Goal: Information Seeking & Learning: Learn about a topic

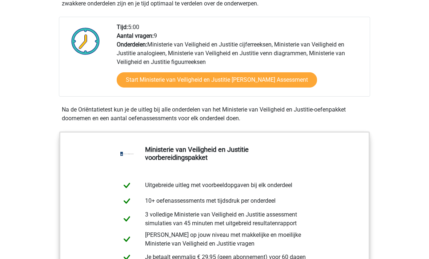
scroll to position [242, 0]
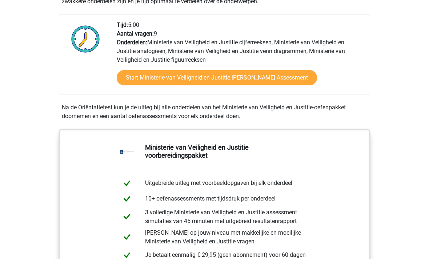
click at [141, 86] on link "Start Ministerie van Veiligheid en Justitie Gratis Oefen Assessment" at bounding box center [217, 78] width 200 height 15
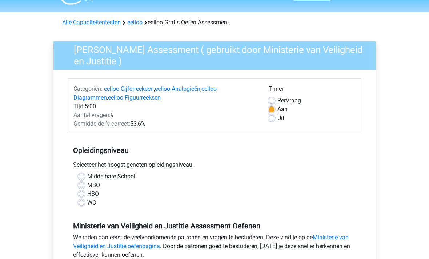
click at [87, 184] on label "MBO" at bounding box center [93, 185] width 13 height 9
click at [83, 184] on input "MBO" at bounding box center [82, 184] width 6 height 7
radio input "true"
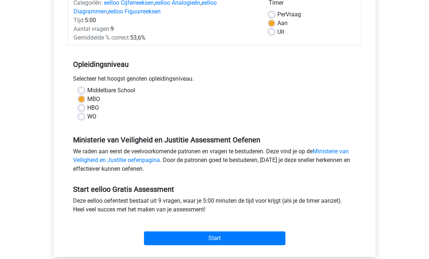
scroll to position [117, 0]
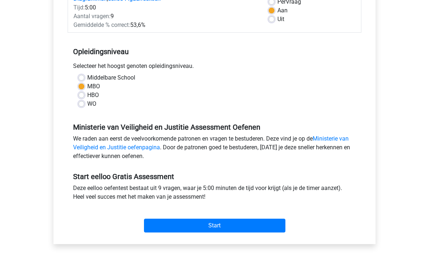
click at [162, 225] on input "Start" at bounding box center [214, 226] width 141 height 14
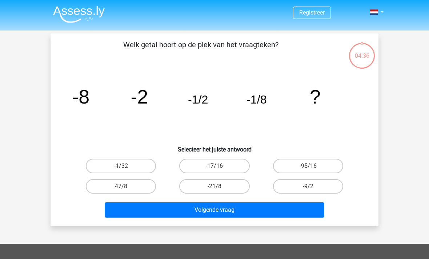
click at [284, 192] on label "-9/2" at bounding box center [308, 186] width 70 height 15
click at [308, 191] on input "-9/2" at bounding box center [310, 189] width 5 height 5
radio input "true"
click at [251, 215] on button "Volgende vraag" at bounding box center [215, 210] width 220 height 15
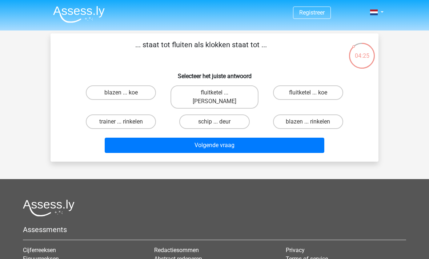
click at [291, 116] on label "blazen ... rinkelen" at bounding box center [308, 122] width 70 height 15
click at [308, 122] on input "blazen ... rinkelen" at bounding box center [310, 124] width 5 height 5
radio input "true"
click at [218, 138] on button "Volgende vraag" at bounding box center [215, 145] width 220 height 15
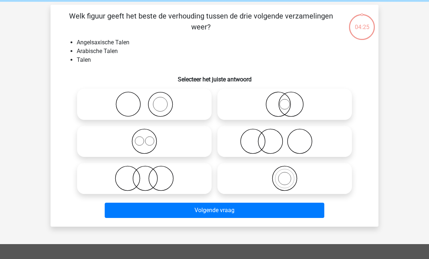
scroll to position [33, 0]
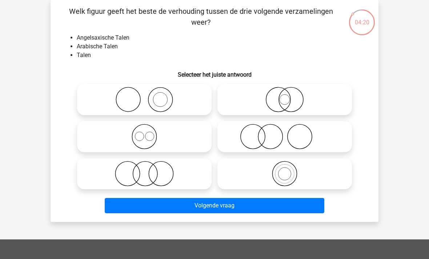
click at [142, 134] on icon at bounding box center [144, 136] width 129 height 25
click at [144, 133] on input "radio" at bounding box center [146, 130] width 5 height 5
radio input "true"
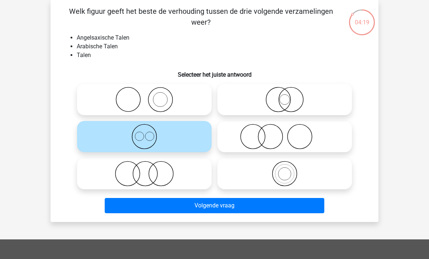
click at [181, 205] on button "Volgende vraag" at bounding box center [215, 205] width 220 height 15
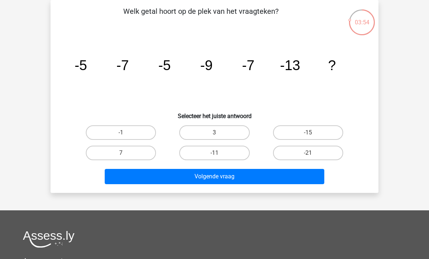
click at [290, 139] on label "-15" at bounding box center [308, 132] width 70 height 15
click at [308, 137] on input "-15" at bounding box center [310, 135] width 5 height 5
radio input "true"
click at [242, 179] on button "Volgende vraag" at bounding box center [215, 176] width 220 height 15
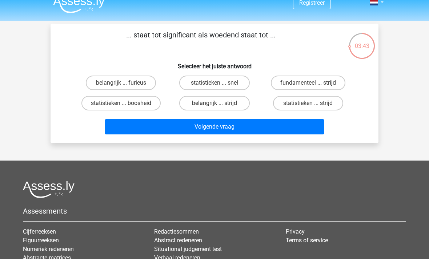
scroll to position [9, 0]
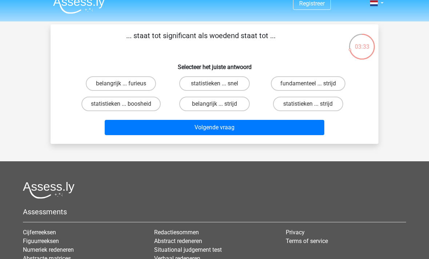
click at [107, 103] on label "statistieken ... boosheid" at bounding box center [120, 104] width 79 height 15
click at [121, 104] on input "statistieken ... boosheid" at bounding box center [123, 106] width 5 height 5
radio input "true"
click at [144, 134] on button "Volgende vraag" at bounding box center [215, 127] width 220 height 15
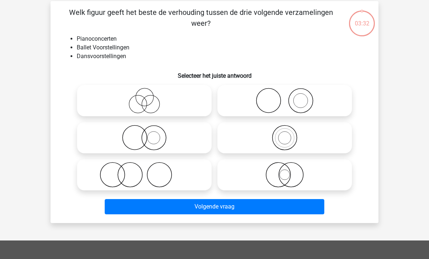
scroll to position [33, 0]
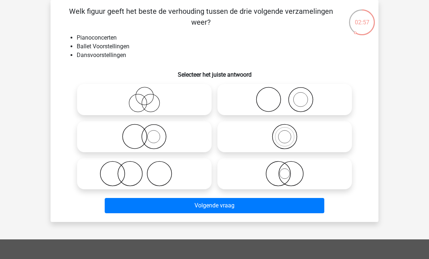
click at [223, 103] on icon at bounding box center [284, 99] width 129 height 25
click at [285, 96] on input "radio" at bounding box center [287, 93] width 5 height 5
radio input "true"
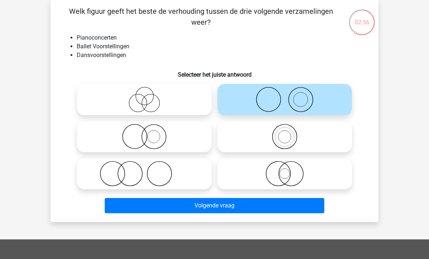
click at [225, 206] on button "Volgende vraag" at bounding box center [215, 205] width 220 height 15
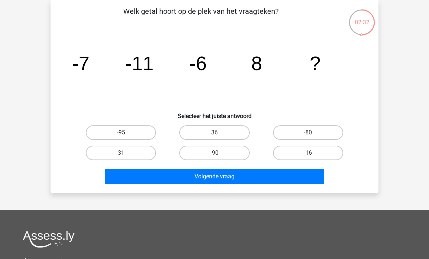
click at [142, 153] on label "31" at bounding box center [121, 153] width 70 height 15
click at [126, 153] on input "31" at bounding box center [123, 155] width 5 height 5
radio input "true"
click at [166, 175] on button "Volgende vraag" at bounding box center [215, 176] width 220 height 15
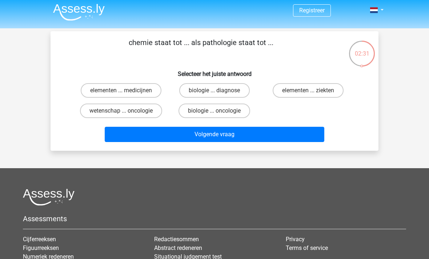
scroll to position [1, 0]
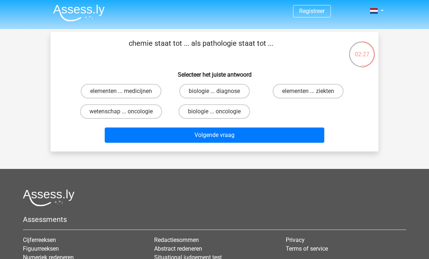
click at [199, 97] on label "biologie ... diagnose" at bounding box center [214, 91] width 70 height 15
click at [215, 96] on input "biologie ... diagnose" at bounding box center [217, 93] width 5 height 5
radio input "true"
click at [235, 142] on button "Volgende vraag" at bounding box center [215, 135] width 220 height 15
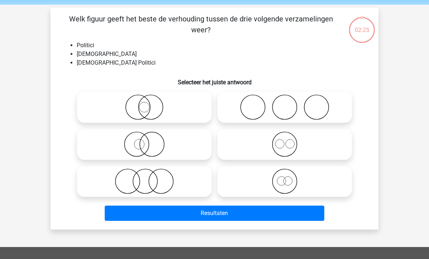
scroll to position [33, 0]
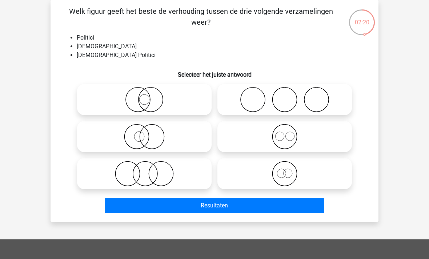
click at [137, 106] on icon at bounding box center [144, 99] width 129 height 25
click at [144, 96] on input "radio" at bounding box center [146, 93] width 5 height 5
radio input "true"
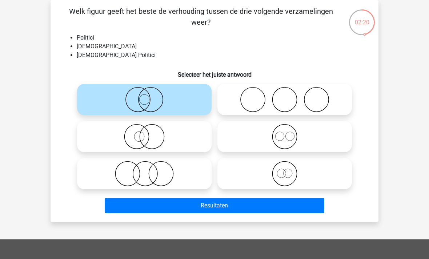
click at [188, 208] on button "Resultaten" at bounding box center [215, 205] width 220 height 15
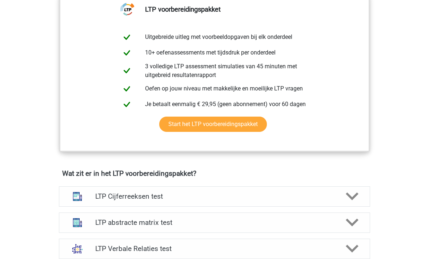
scroll to position [313, 0]
